Goal: Task Accomplishment & Management: Complete application form

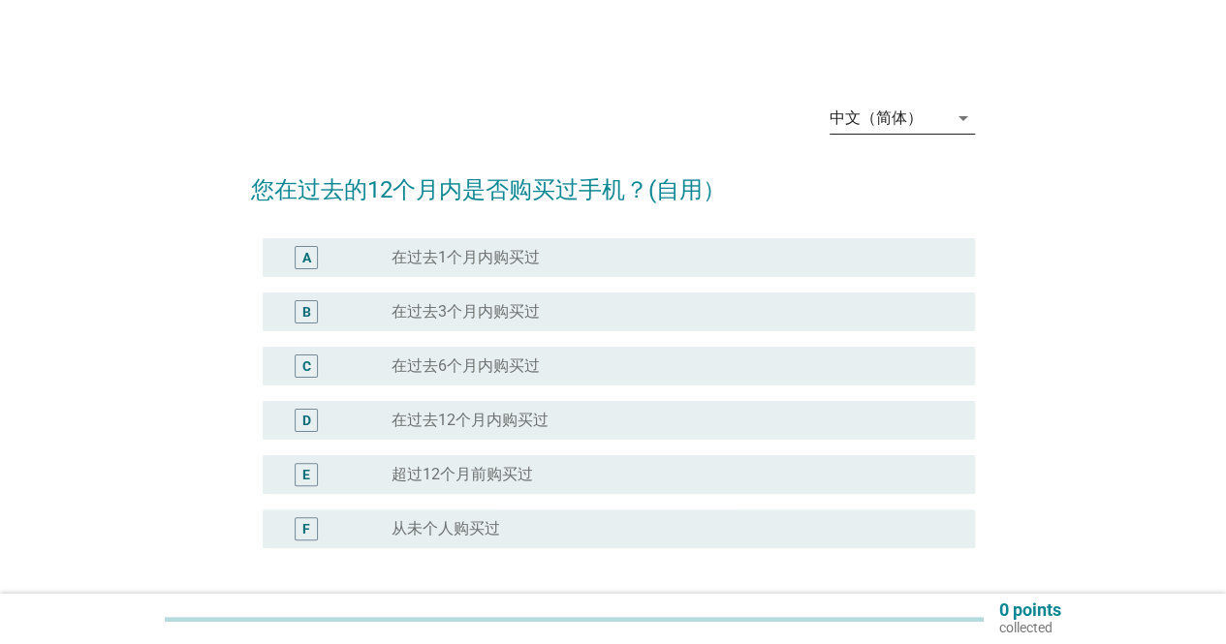
click at [948, 115] on div "arrow_drop_down" at bounding box center [961, 118] width 27 height 23
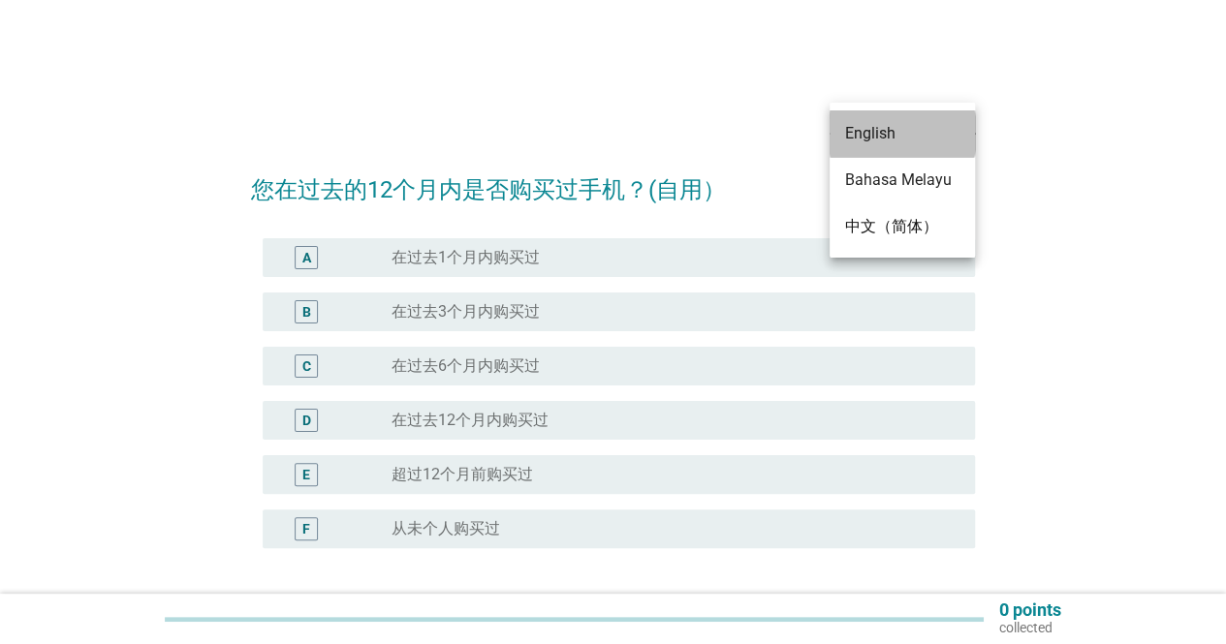
click at [886, 140] on div "English" at bounding box center [902, 133] width 114 height 23
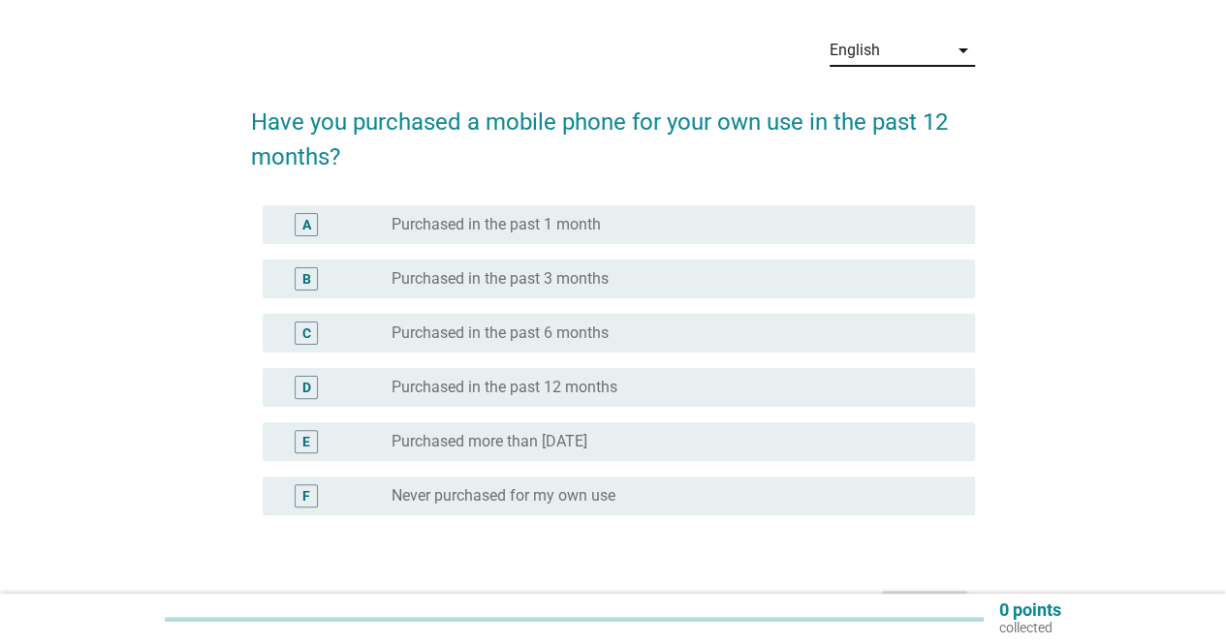
scroll to position [97, 0]
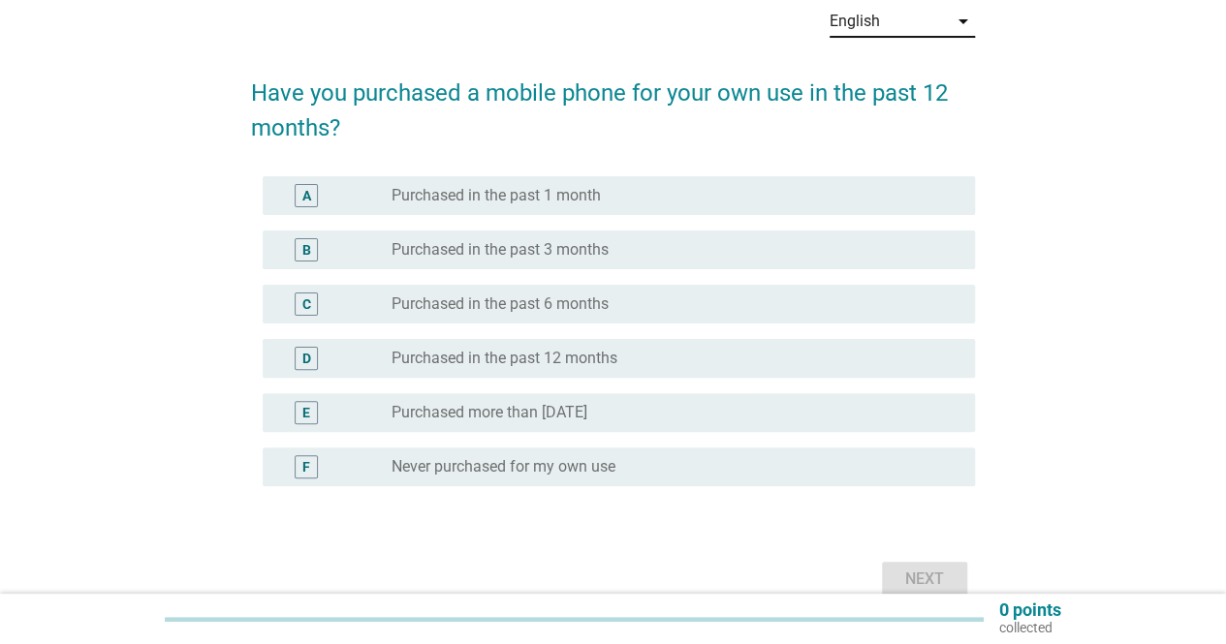
click at [583, 353] on label "Purchased in the past 12 months" at bounding box center [504, 358] width 226 height 19
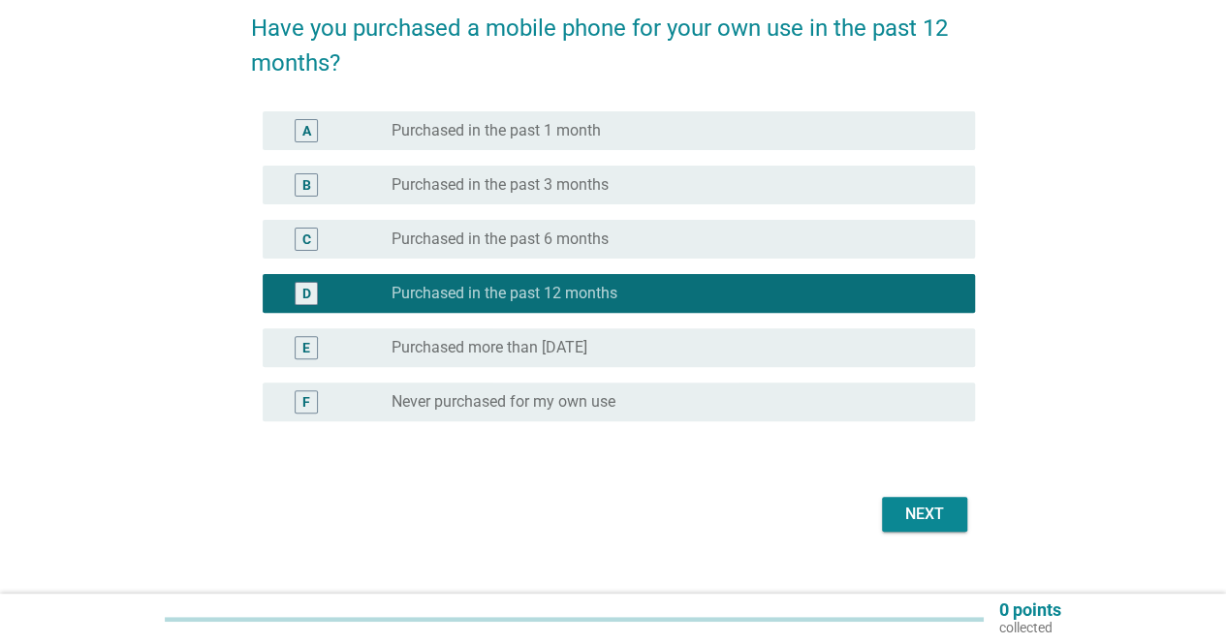
scroll to position [192, 0]
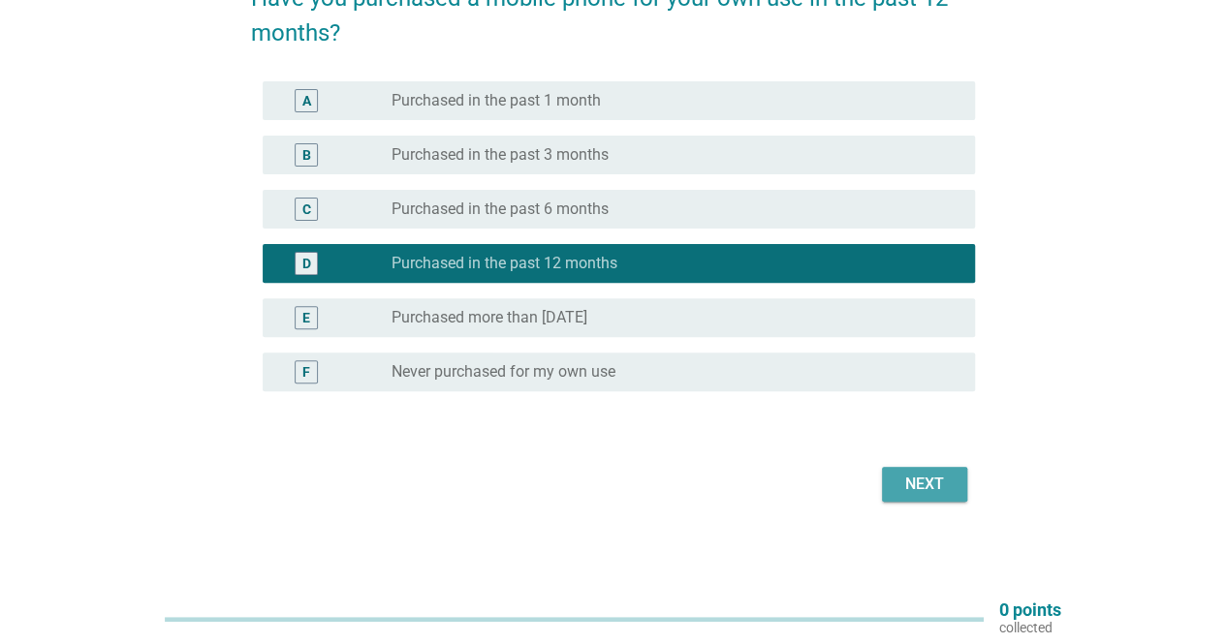
click at [913, 478] on div "Next" at bounding box center [924, 484] width 54 height 23
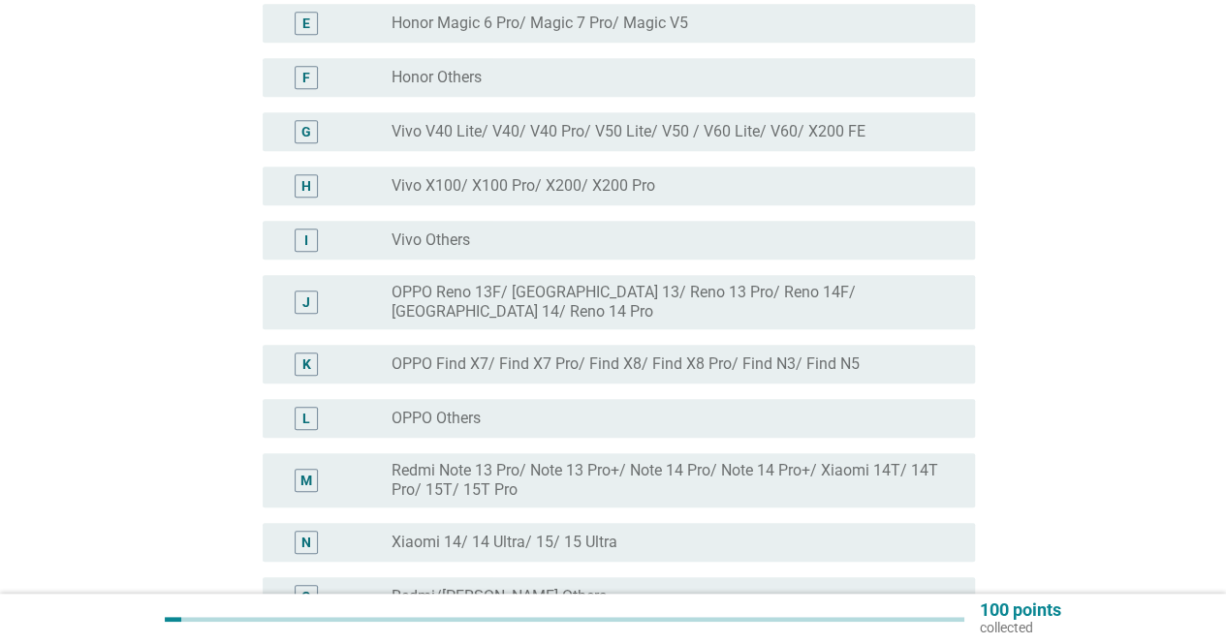
scroll to position [388, 0]
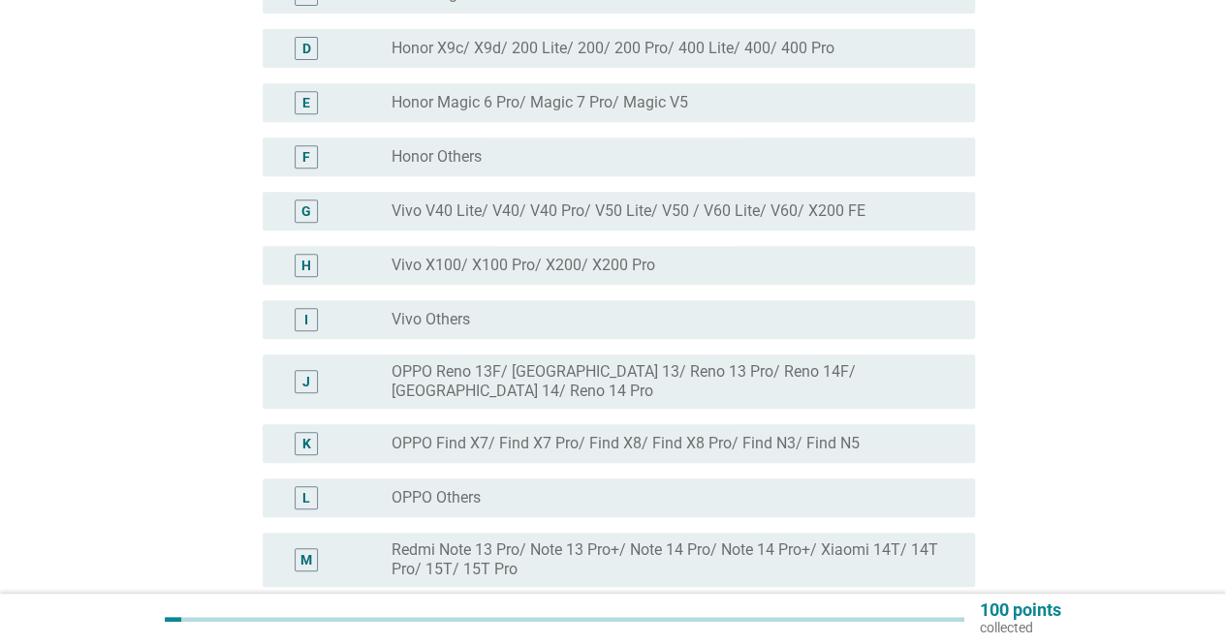
click at [613, 266] on label "Vivo X100/ X100 Pro/ X200/ X200 Pro" at bounding box center [523, 265] width 264 height 19
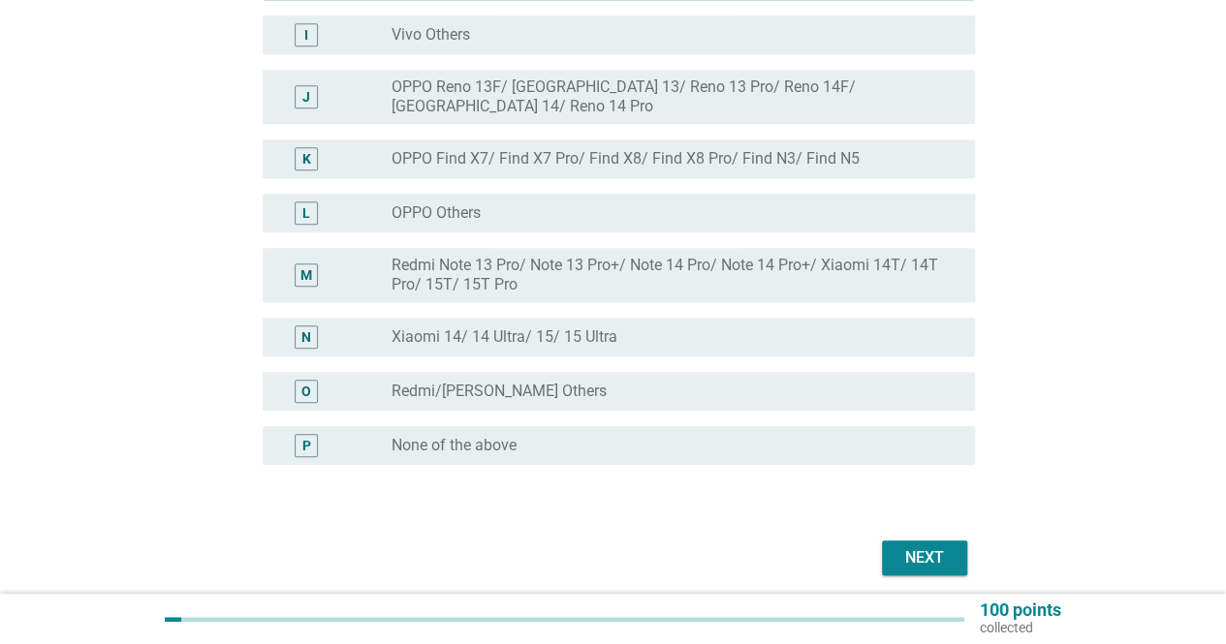
scroll to position [678, 0]
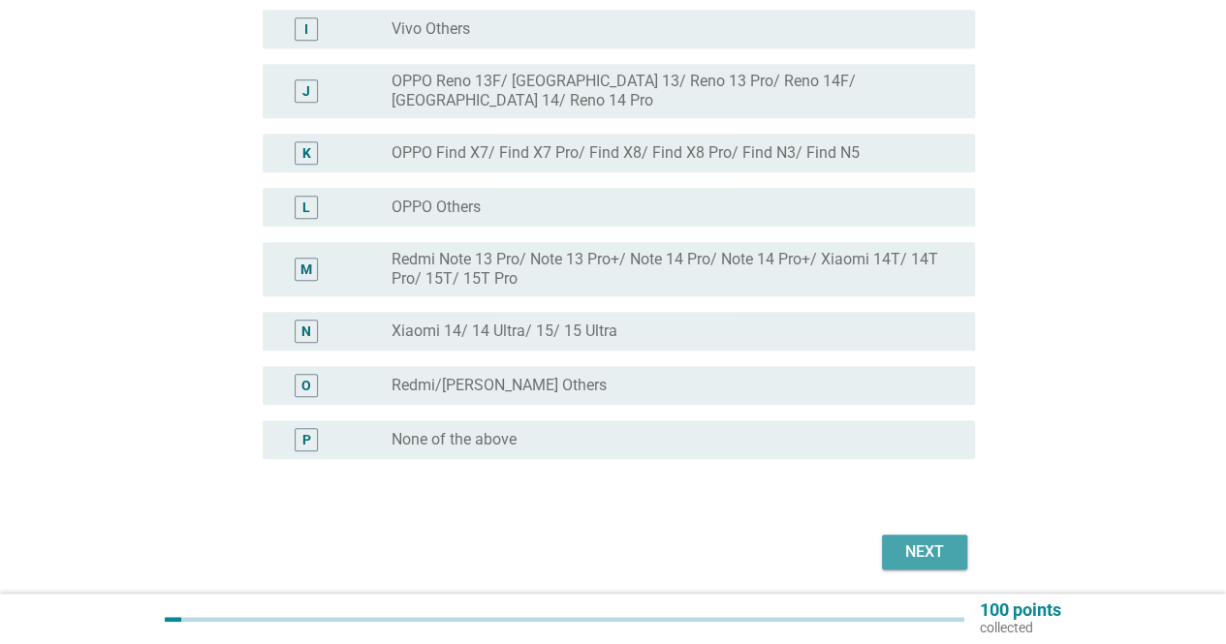
click at [916, 541] on div "Next" at bounding box center [924, 552] width 54 height 23
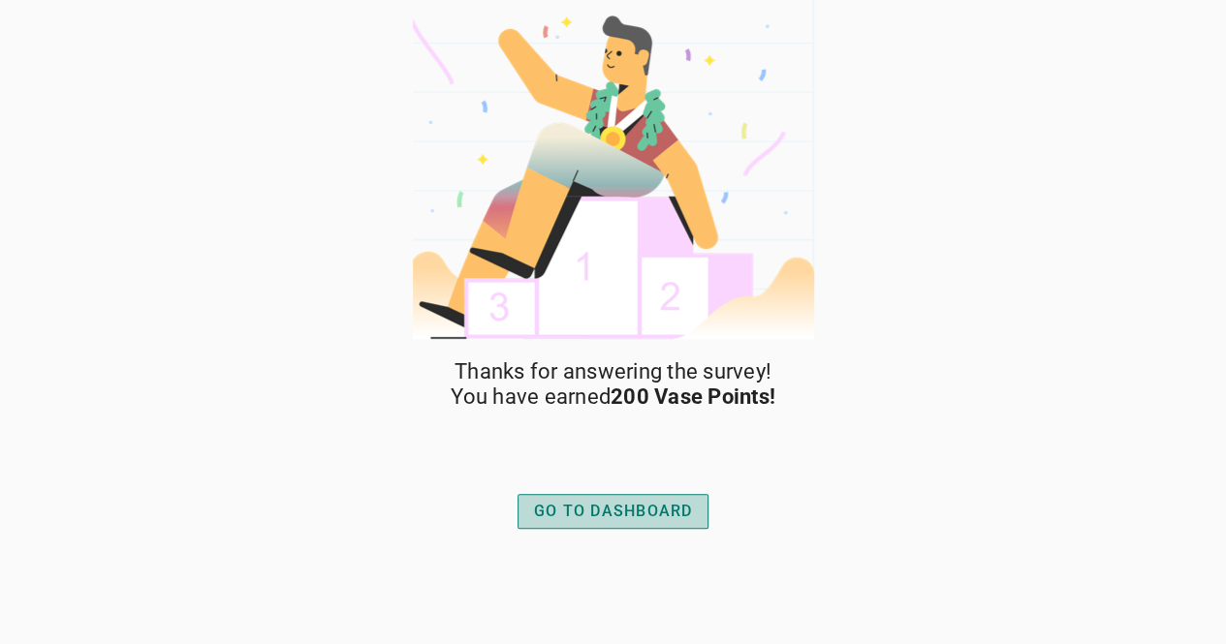
click at [638, 516] on div "GO TO DASHBOARD" at bounding box center [613, 511] width 159 height 23
